Goal: Task Accomplishment & Management: Use online tool/utility

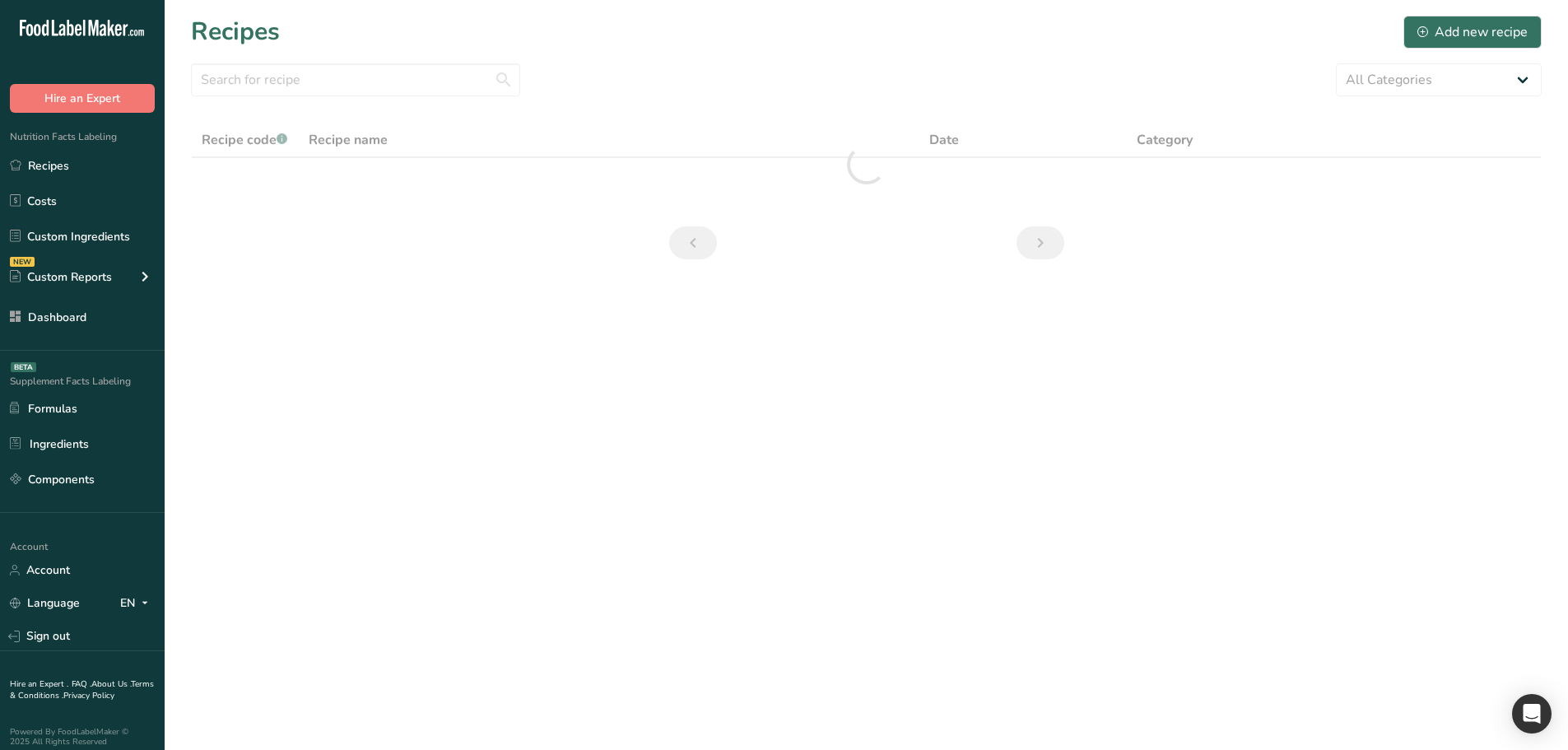
click at [263, 220] on section "Recipes Add new recipe All Categories 0 1c 1q a a23 aa ad Add Custom Category A…" at bounding box center [866, 142] width 1403 height 285
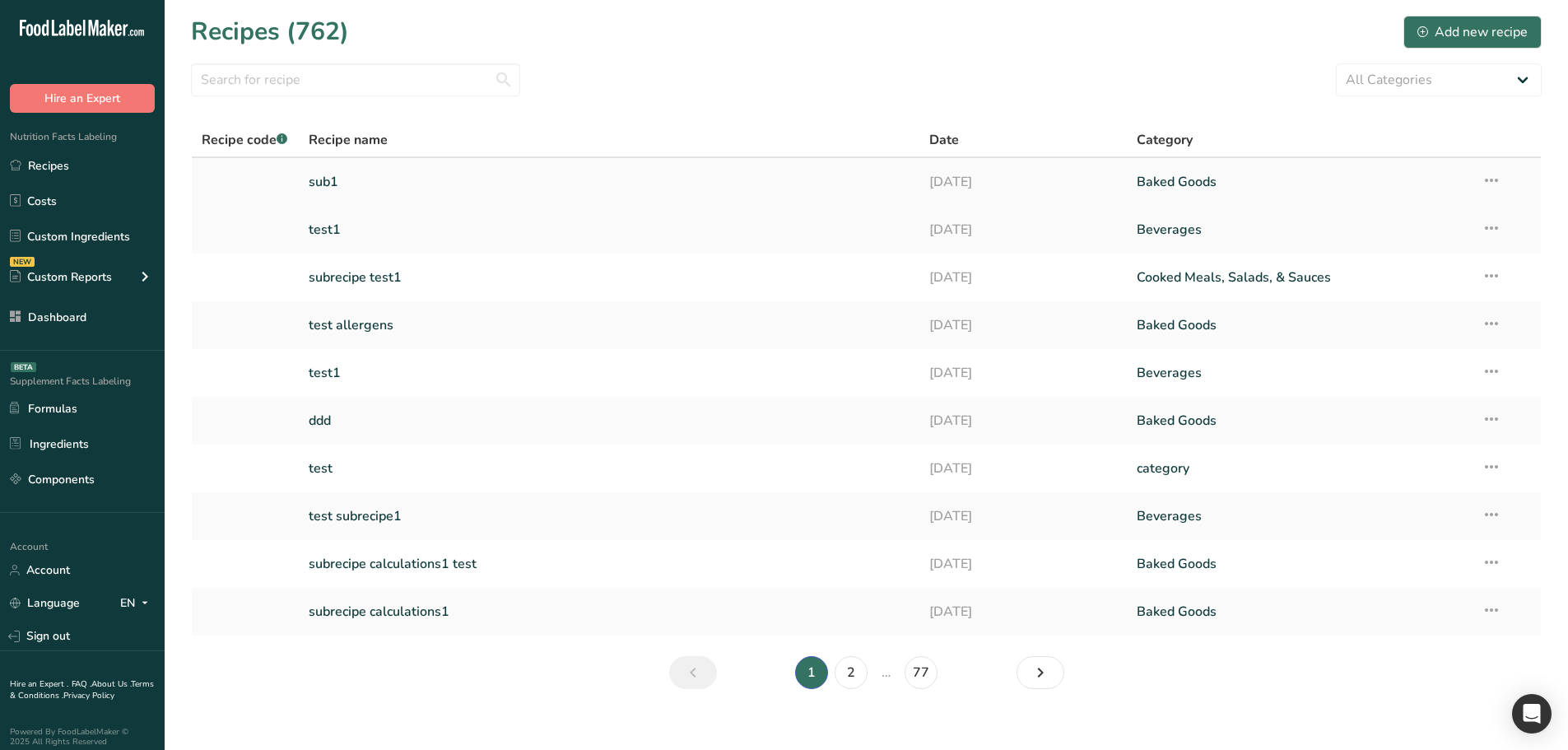
click at [280, 195] on link at bounding box center [245, 182] width 87 height 34
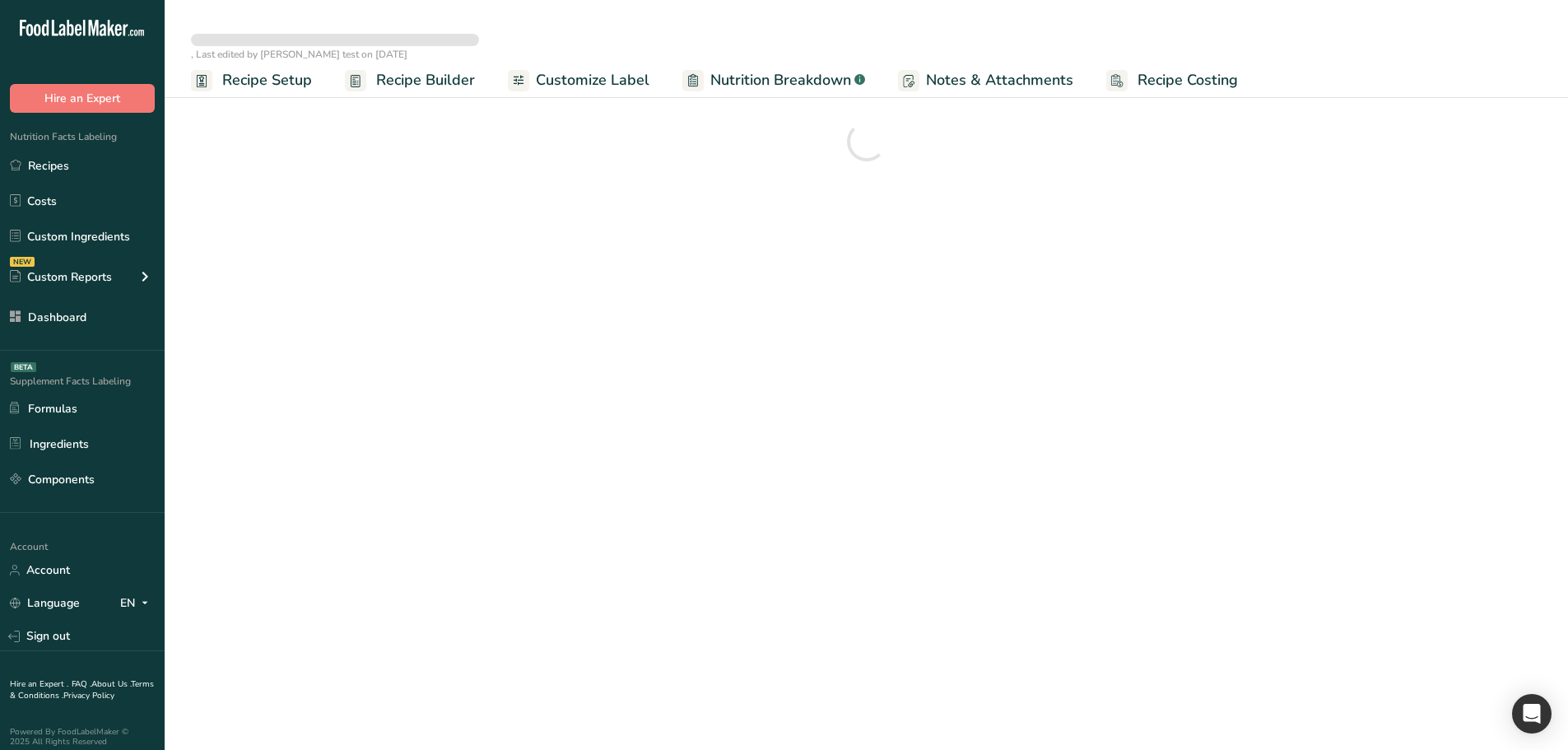
click at [812, 81] on span "Nutrition Breakdown" at bounding box center [781, 80] width 141 height 23
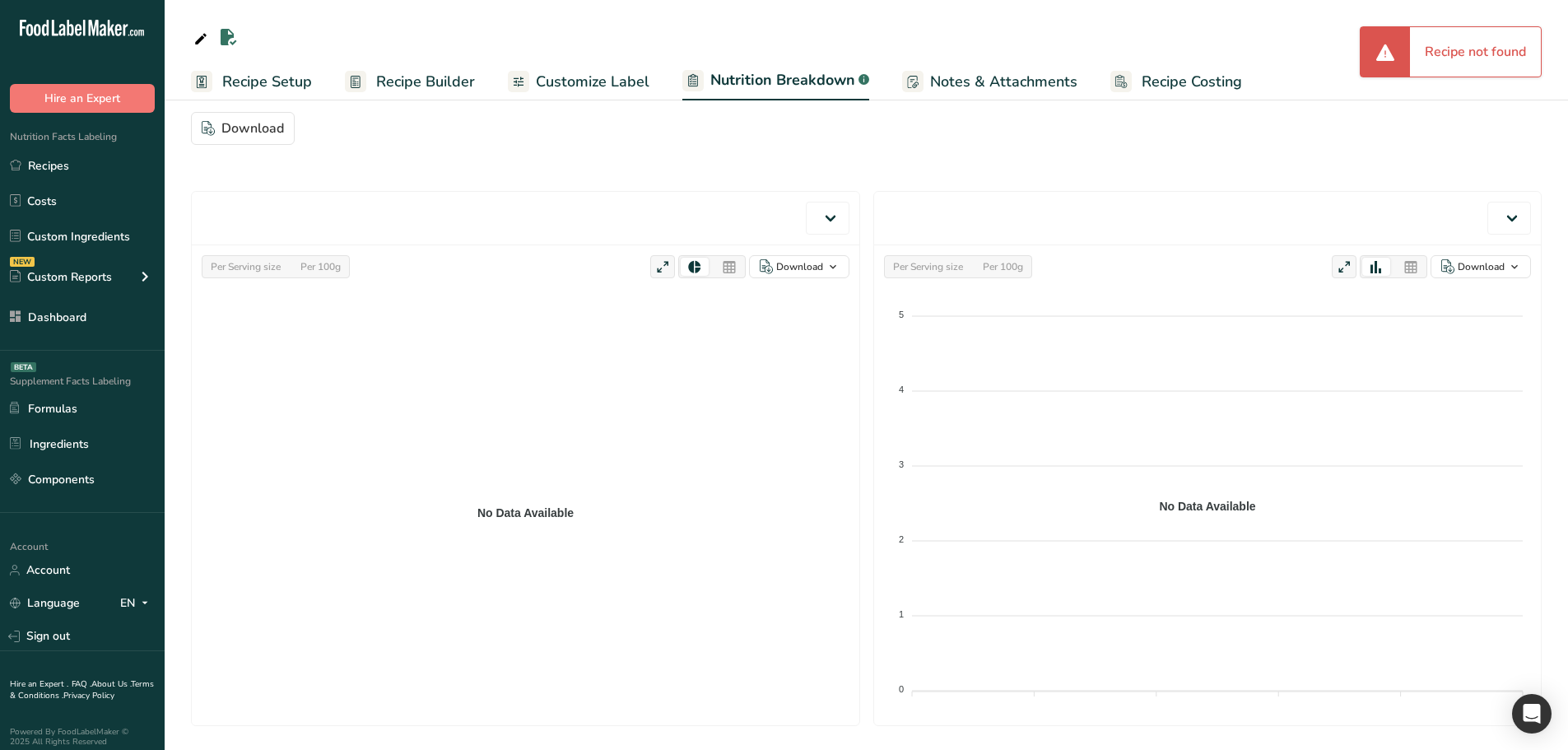
click at [624, 80] on span "Customize Label" at bounding box center [592, 82] width 114 height 23
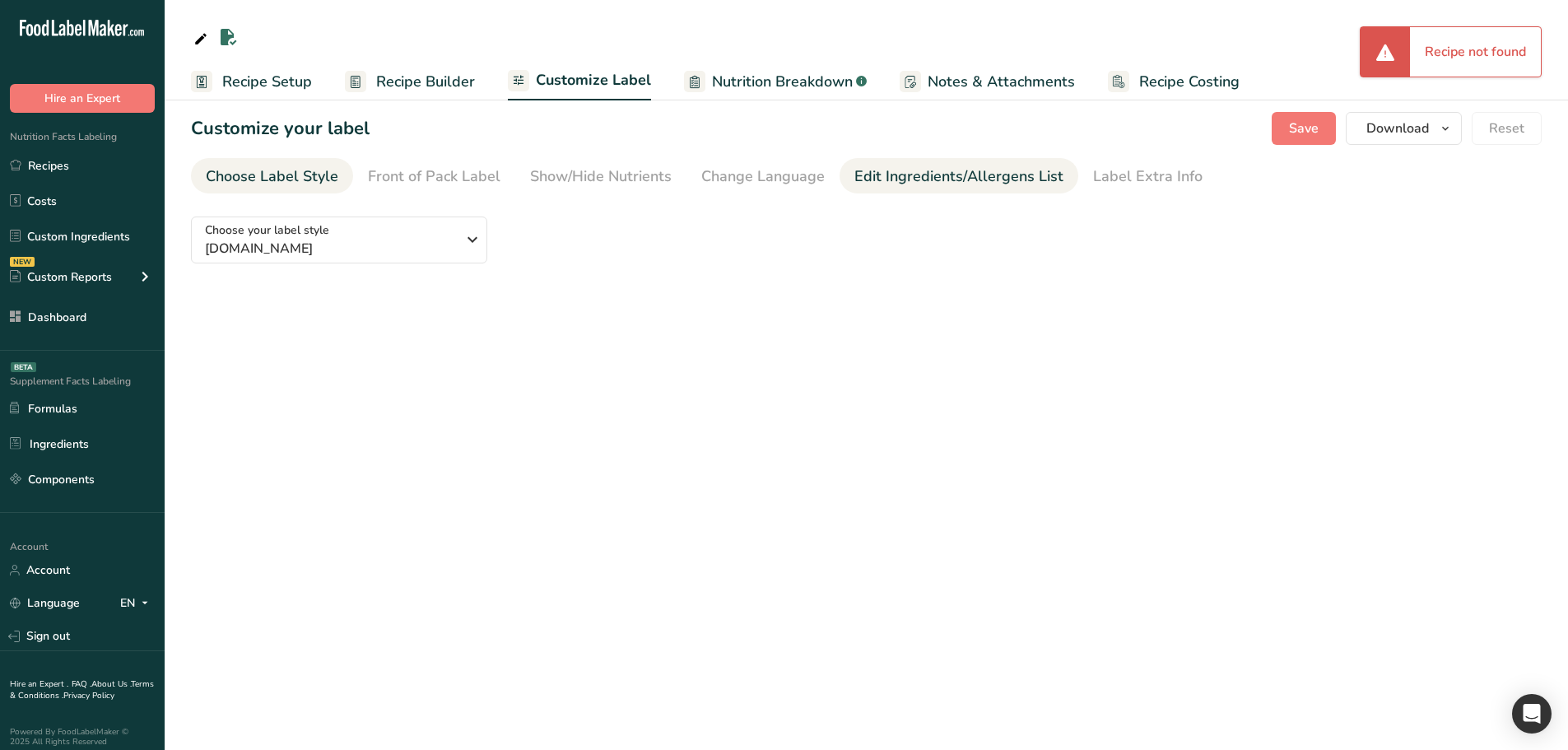
click at [916, 179] on div "Edit Ingredients/Allergens List" at bounding box center [959, 177] width 209 height 23
